Goal: Check status: Check status

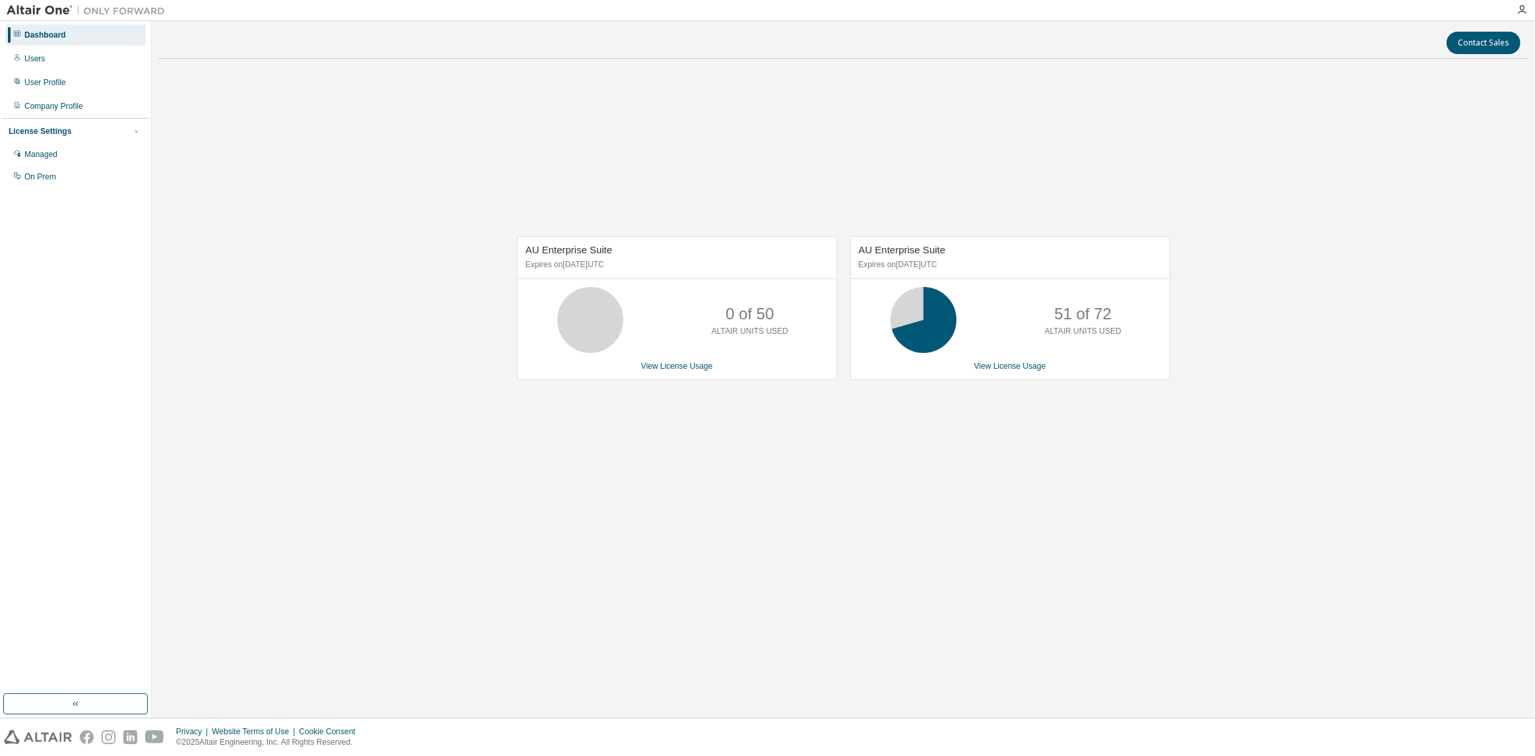
click at [627, 509] on div "AU Enterprise Suite Expires on [DATE] UTC 0 of 50 ALTAIR UNITS USED View Licens…" at bounding box center [843, 314] width 1370 height 491
